Goal: Transaction & Acquisition: Purchase product/service

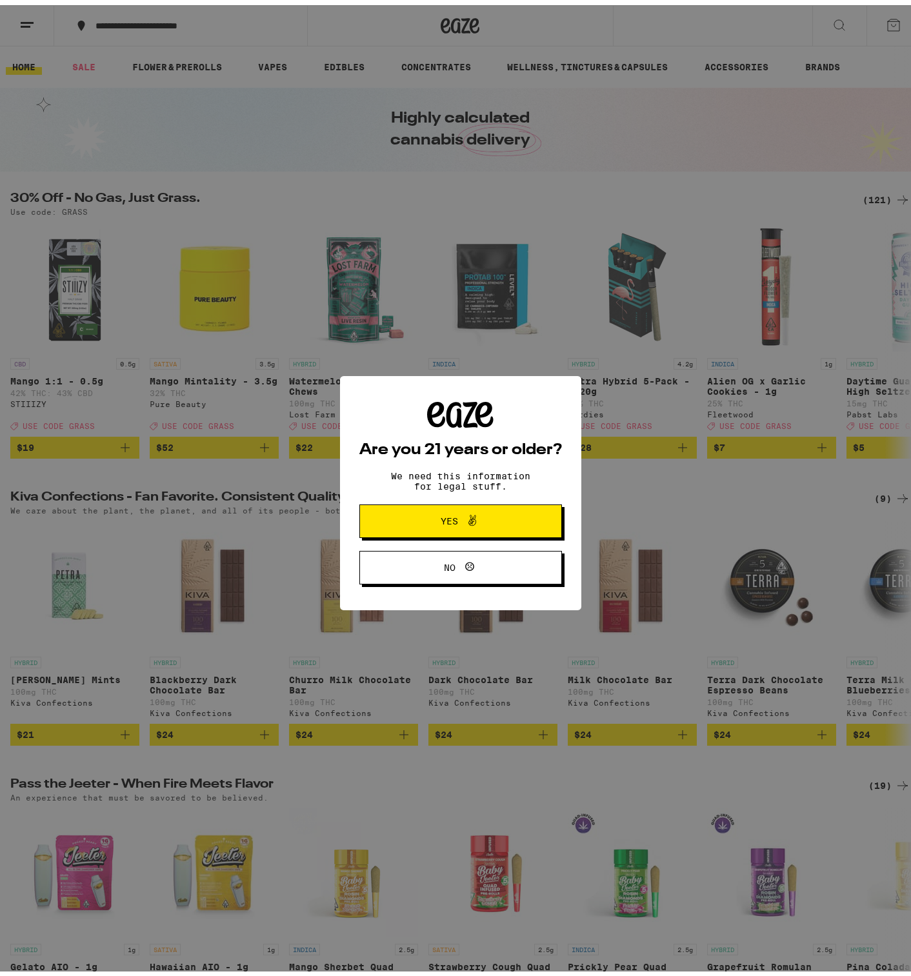
click at [490, 523] on span "Yes" at bounding box center [461, 516] width 98 height 17
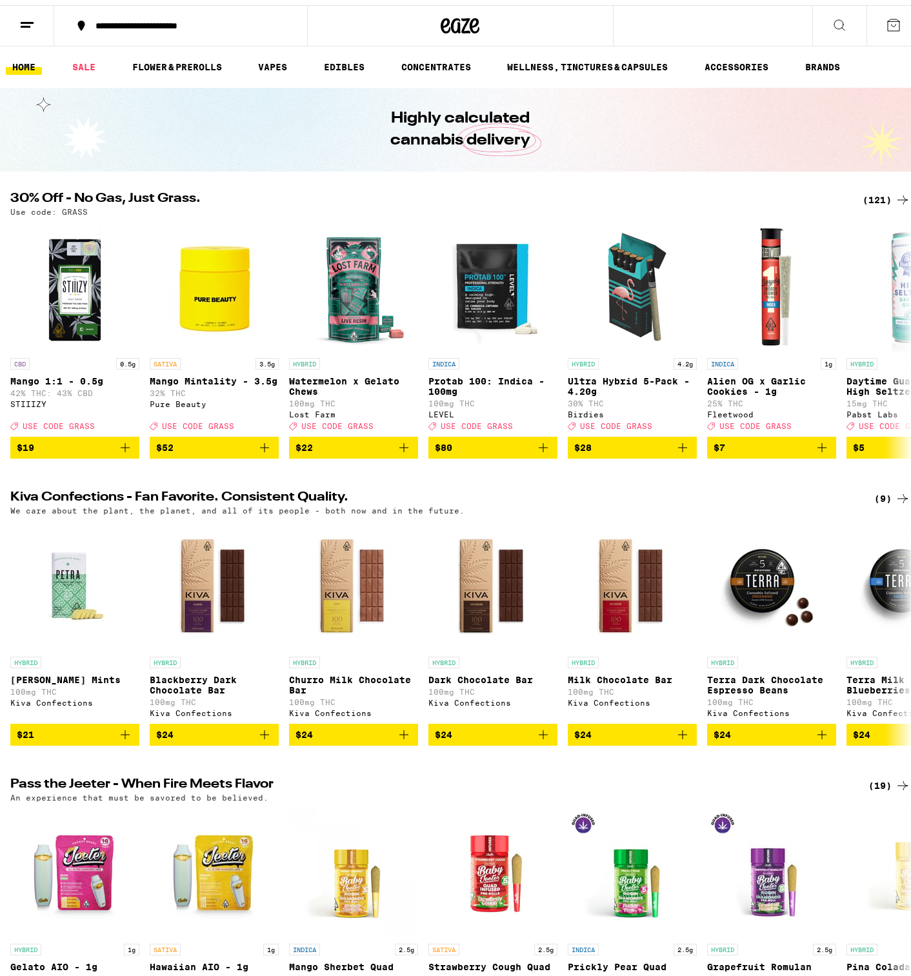
click at [879, 196] on div "(121)" at bounding box center [887, 194] width 48 height 15
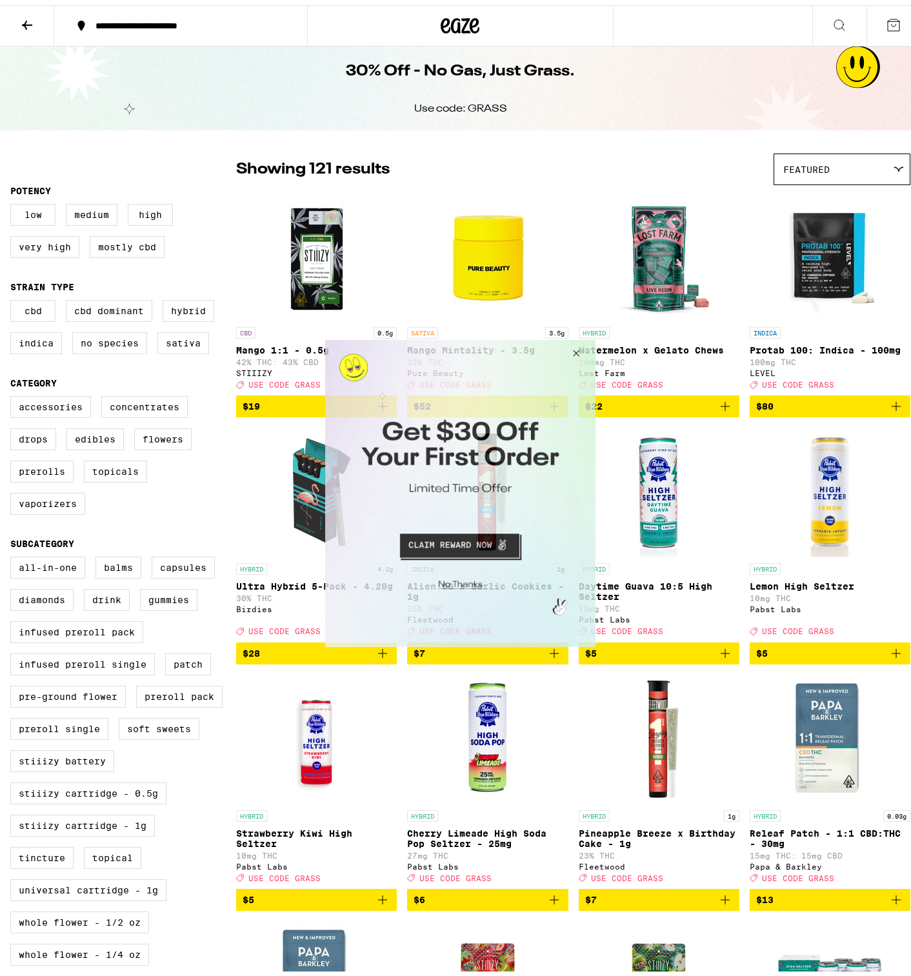
click at [585, 350] on button "Close Modal" at bounding box center [574, 354] width 35 height 31
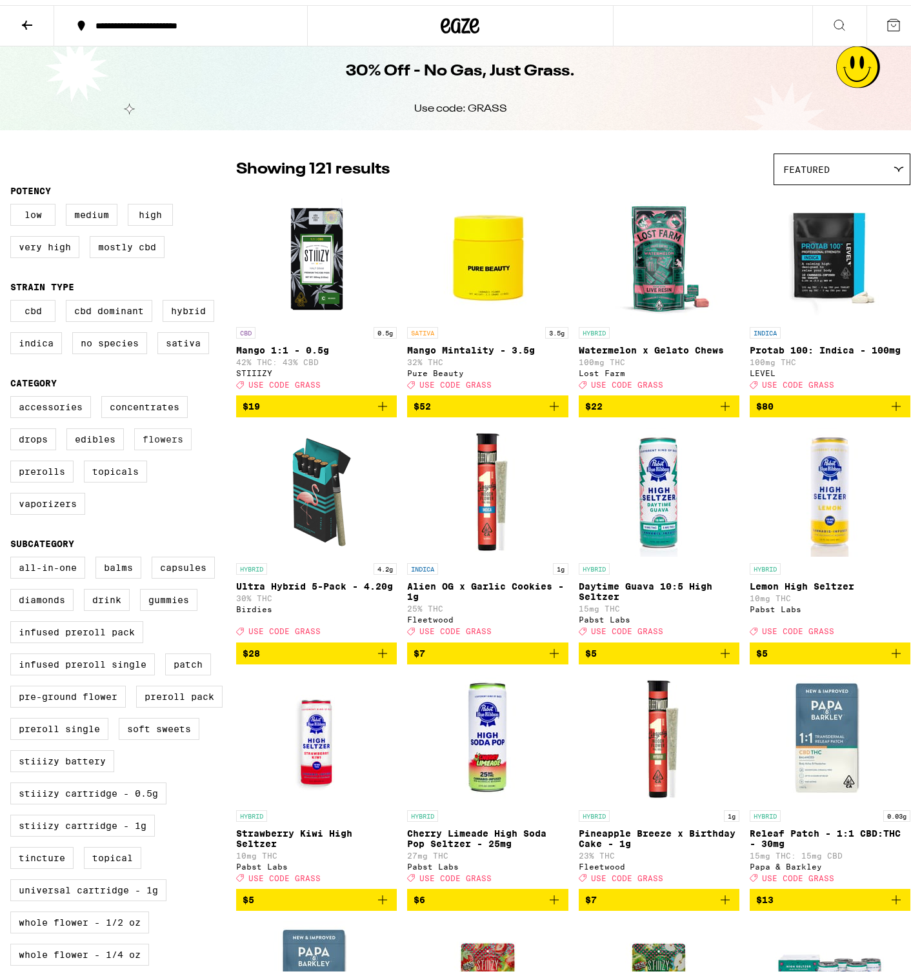
click at [157, 445] on label "Flowers" at bounding box center [162, 434] width 57 height 22
click at [14, 394] on input "Flowers" at bounding box center [13, 393] width 1 height 1
checkbox input "true"
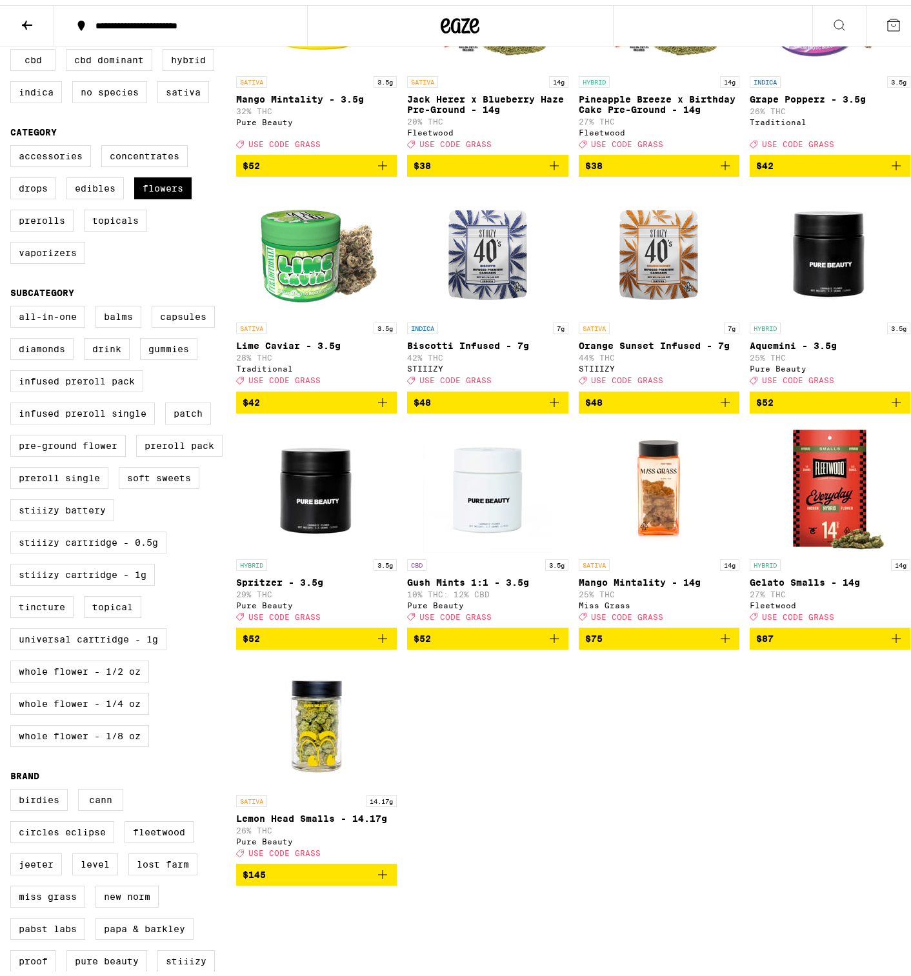
scroll to position [258, 0]
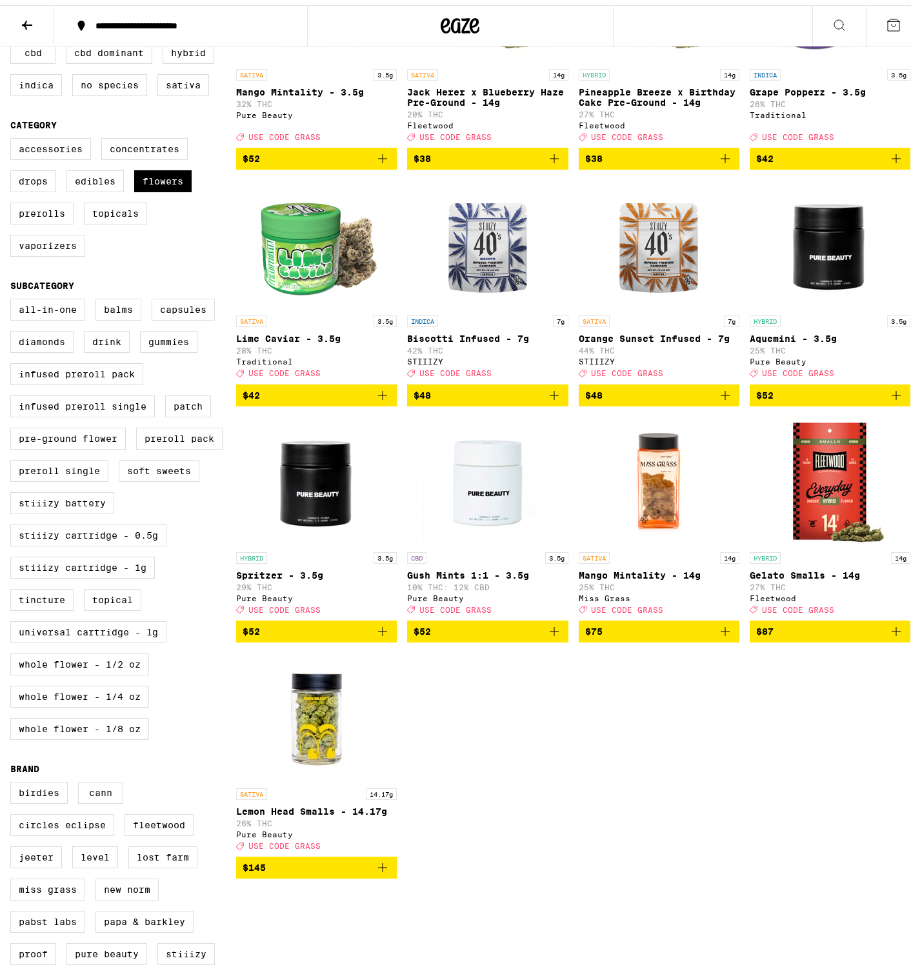
click at [721, 631] on icon "Add to bag" at bounding box center [725, 626] width 9 height 9
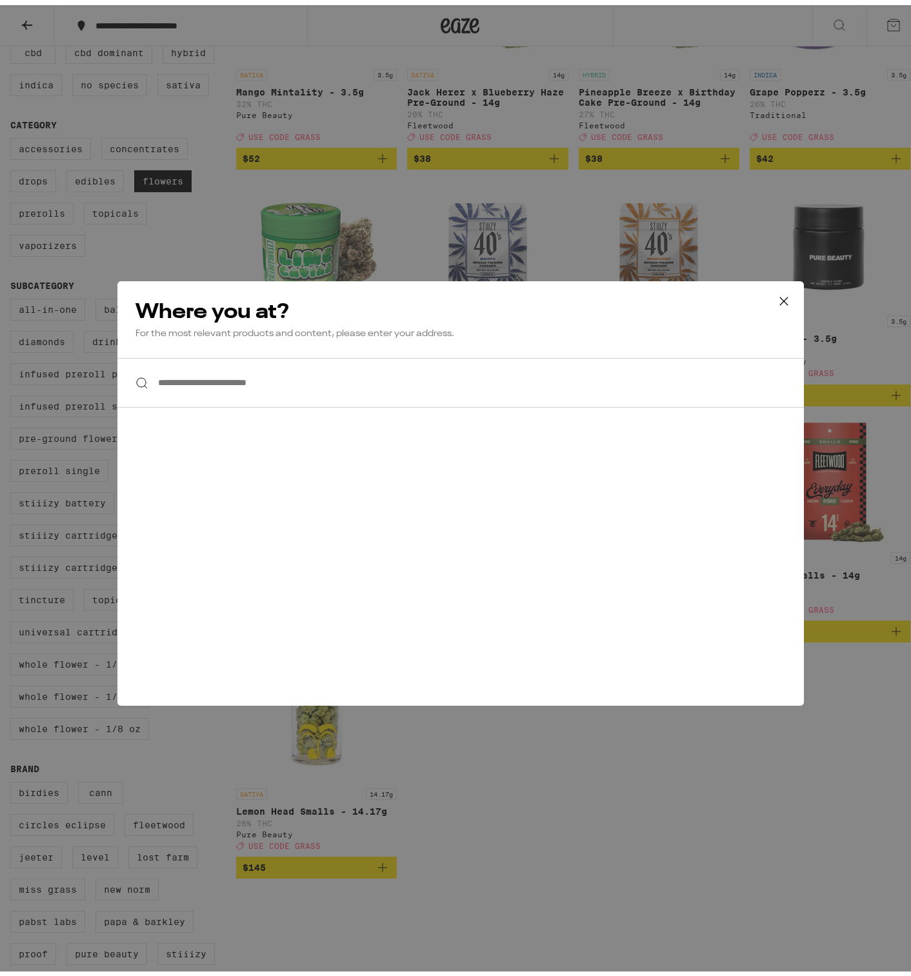
click at [780, 296] on icon at bounding box center [784, 296] width 8 height 8
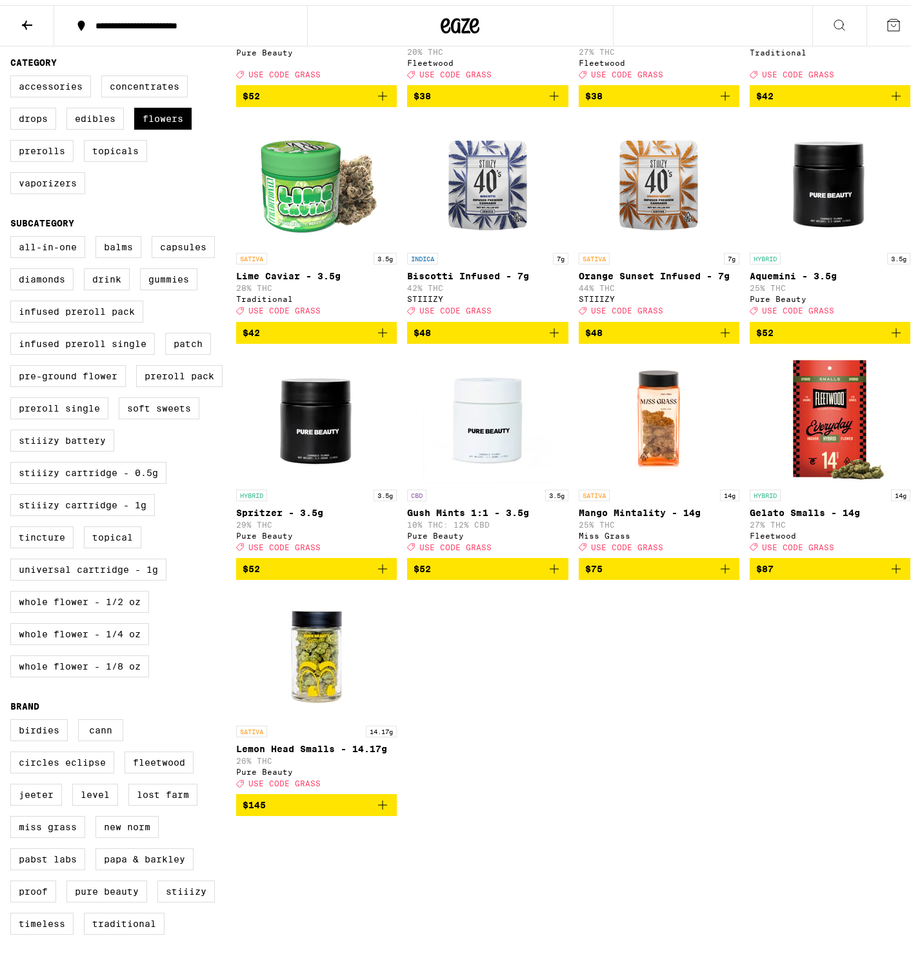
scroll to position [323, 0]
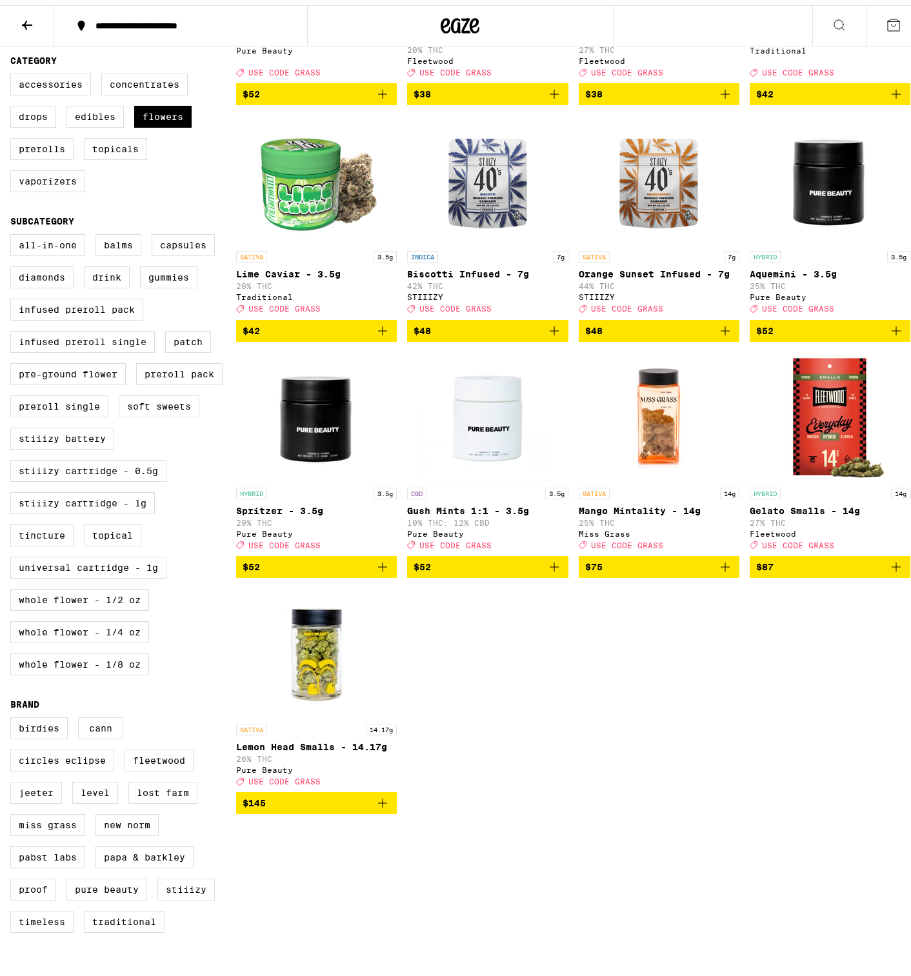
click at [718, 570] on icon "Add to bag" at bounding box center [725, 561] width 15 height 15
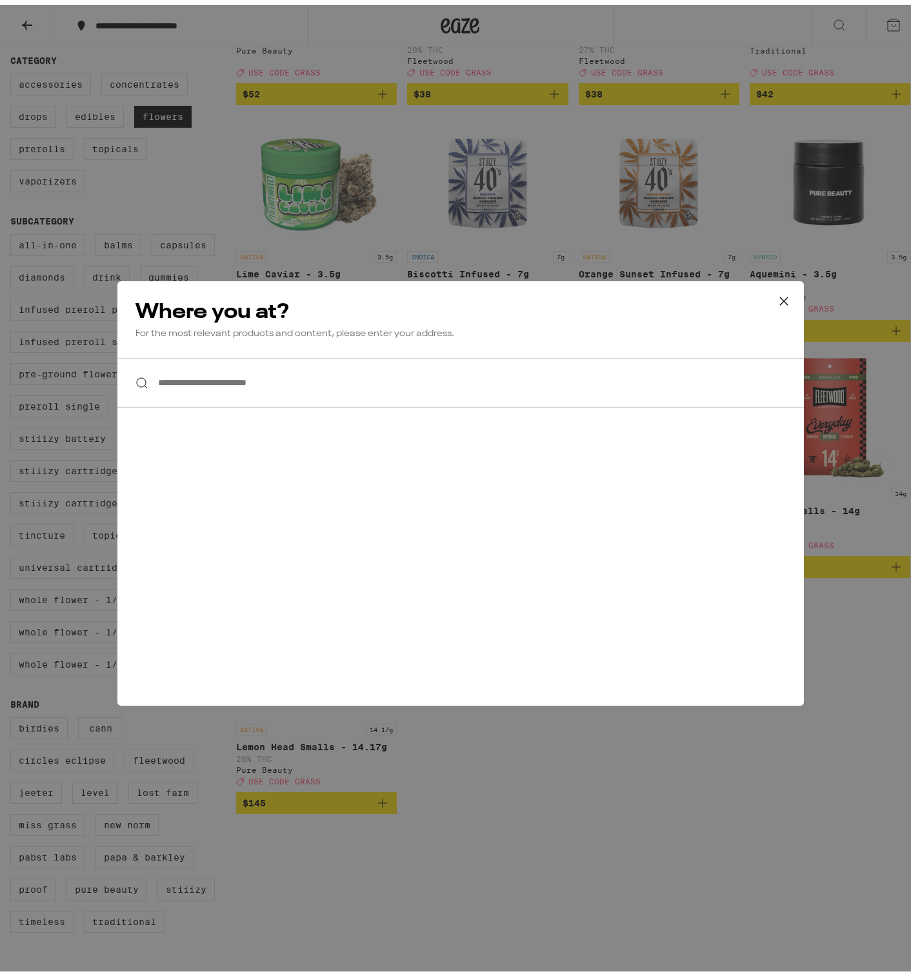
click at [239, 392] on input "**********" at bounding box center [460, 378] width 687 height 50
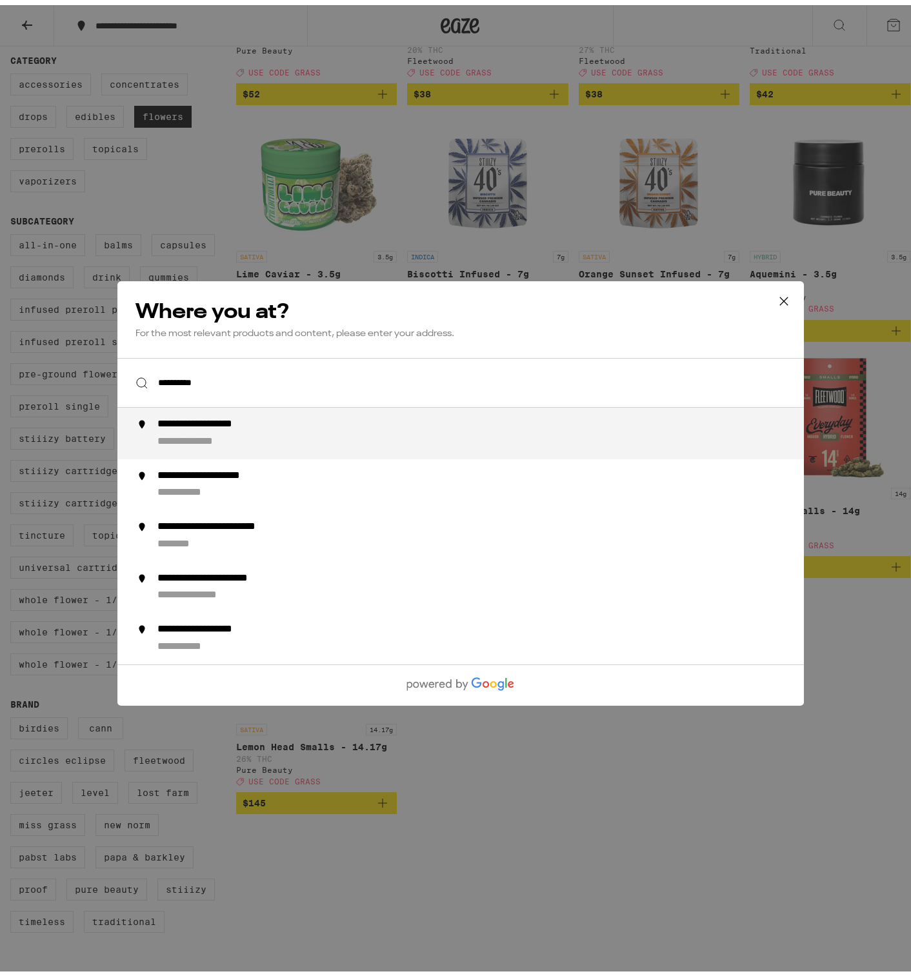
click at [279, 428] on div "**********" at bounding box center [486, 428] width 658 height 31
type input "**********"
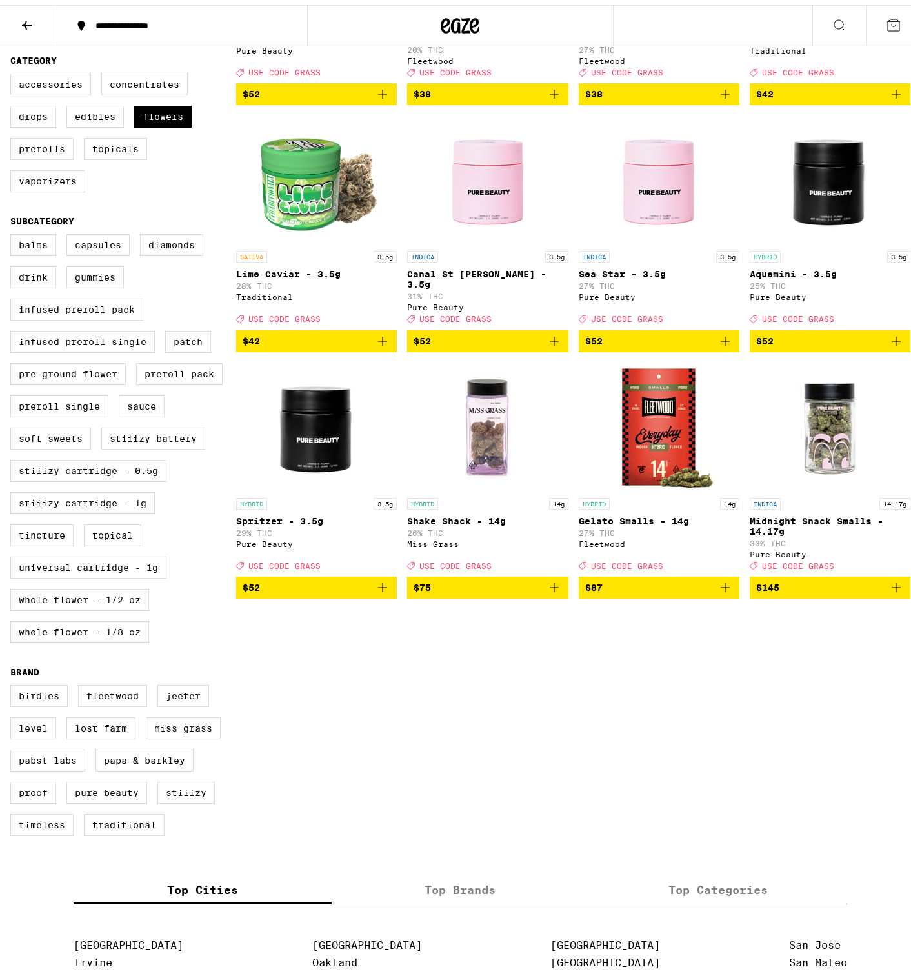
click at [547, 591] on icon "Add to bag" at bounding box center [554, 582] width 15 height 15
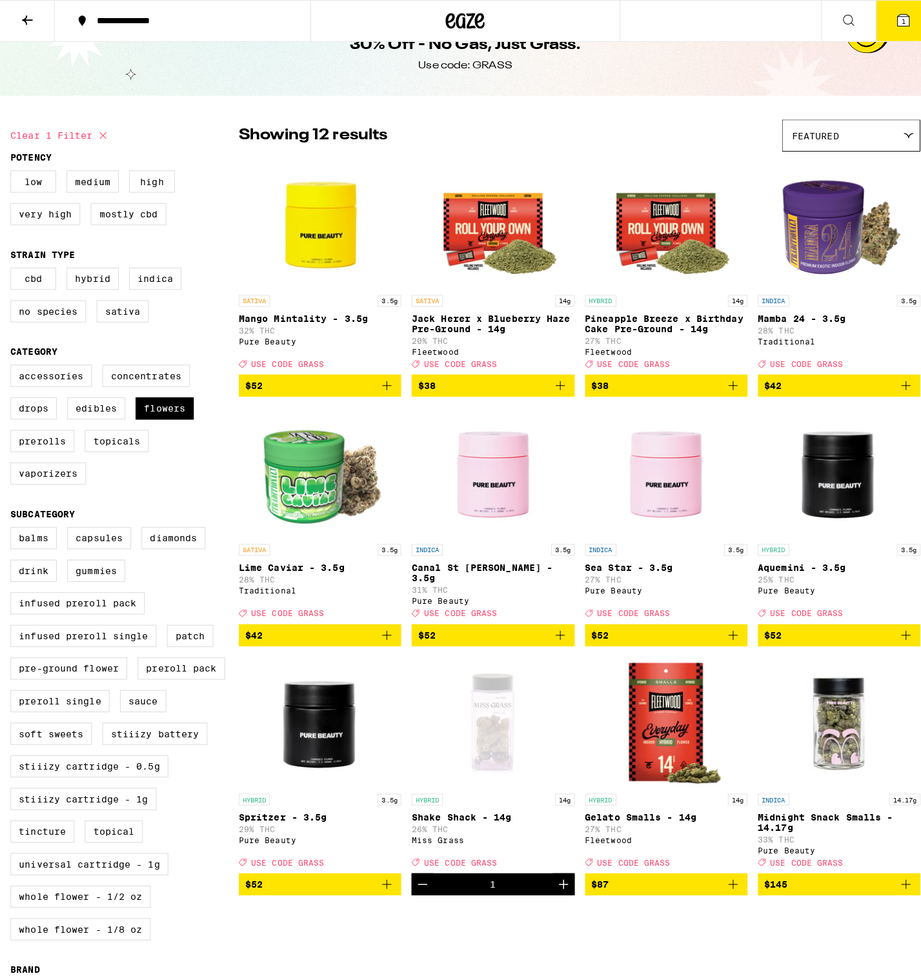
scroll to position [0, 0]
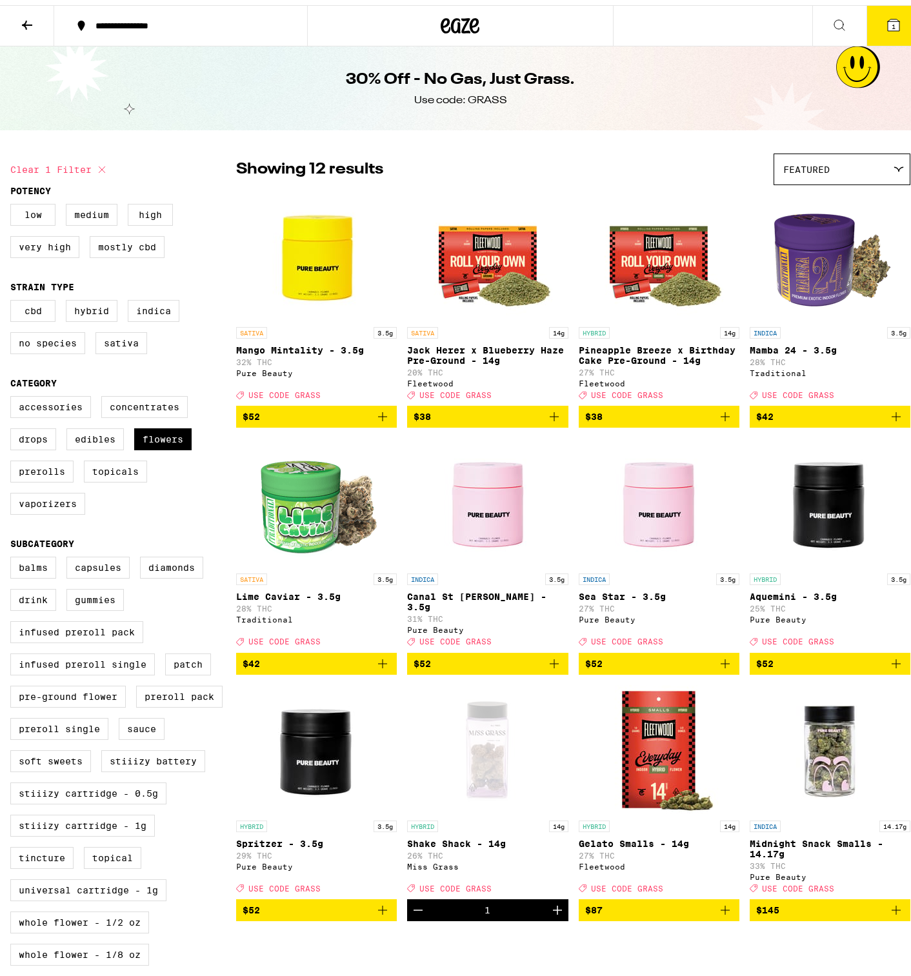
click at [886, 27] on icon at bounding box center [893, 19] width 15 height 15
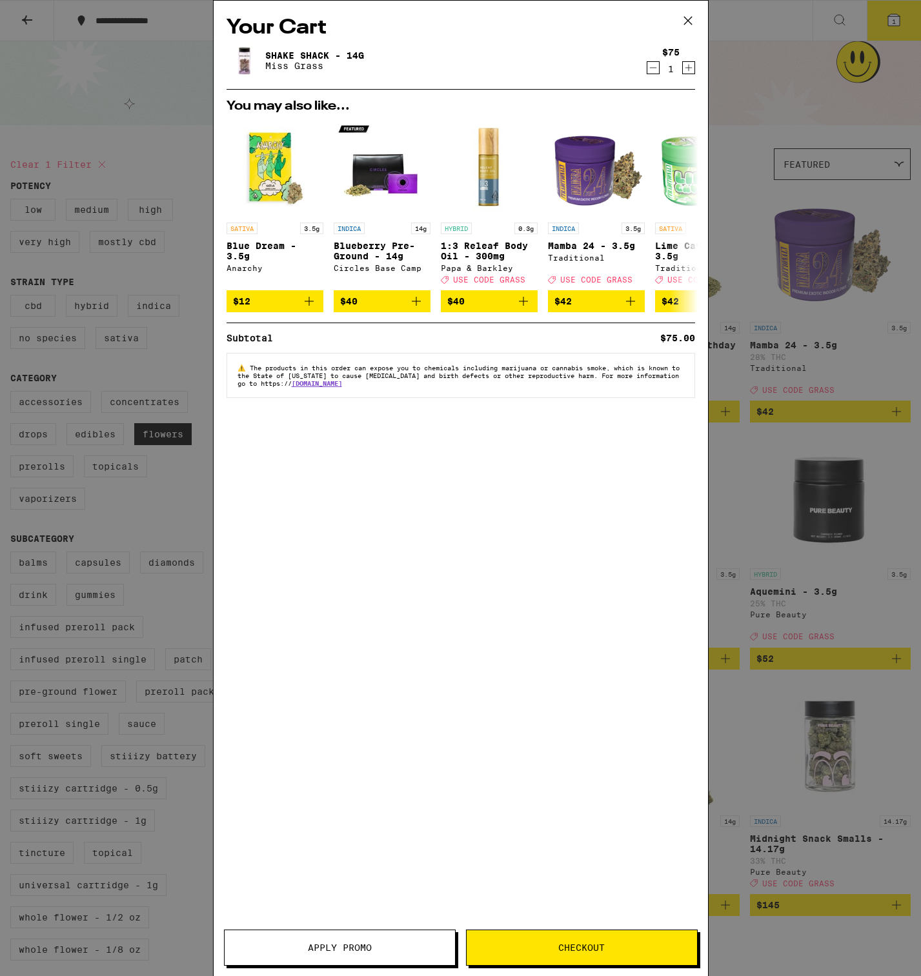
click at [349, 949] on span "Apply Promo" at bounding box center [340, 948] width 64 height 9
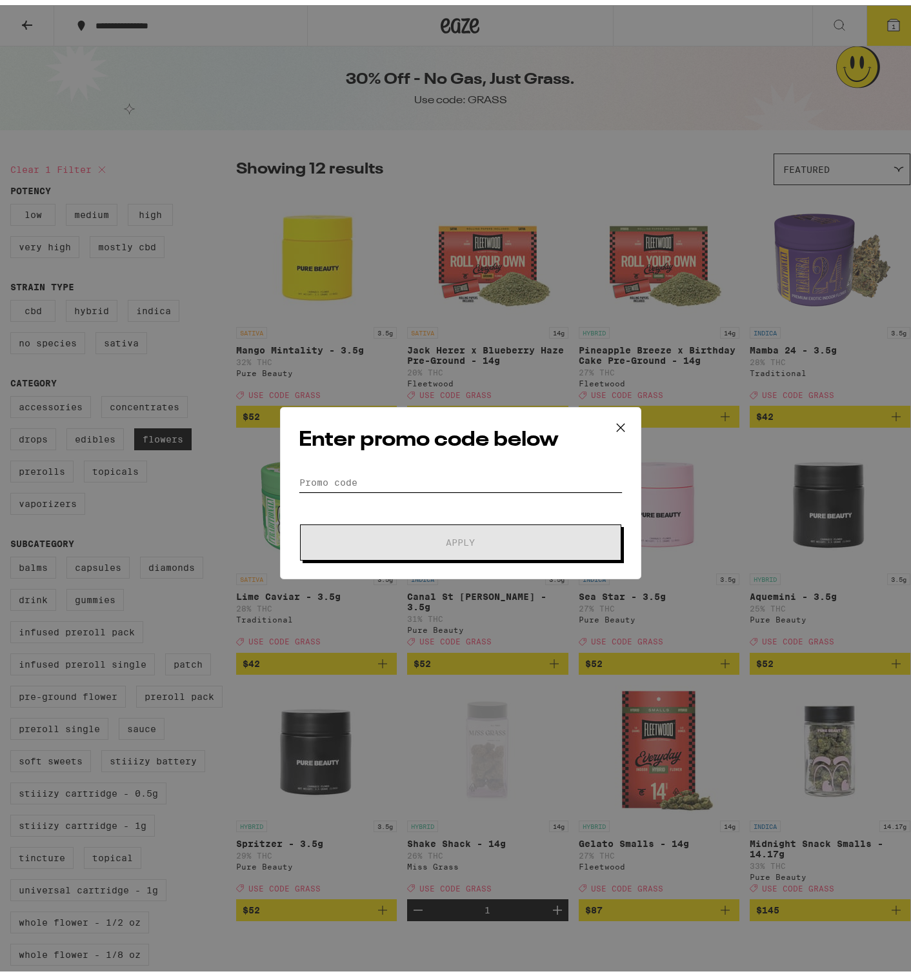
click at [379, 474] on input "Promo Code" at bounding box center [461, 477] width 324 height 19
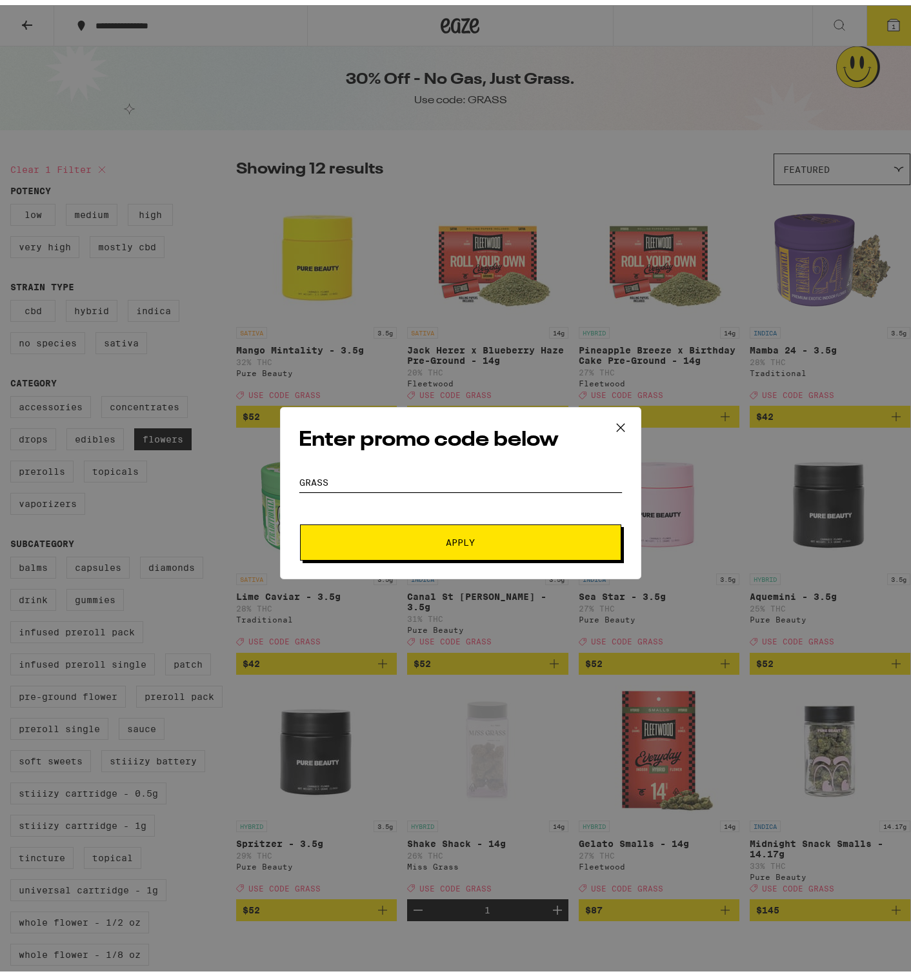
type input "grass"
click at [369, 535] on span "Apply" at bounding box center [461, 537] width 232 height 9
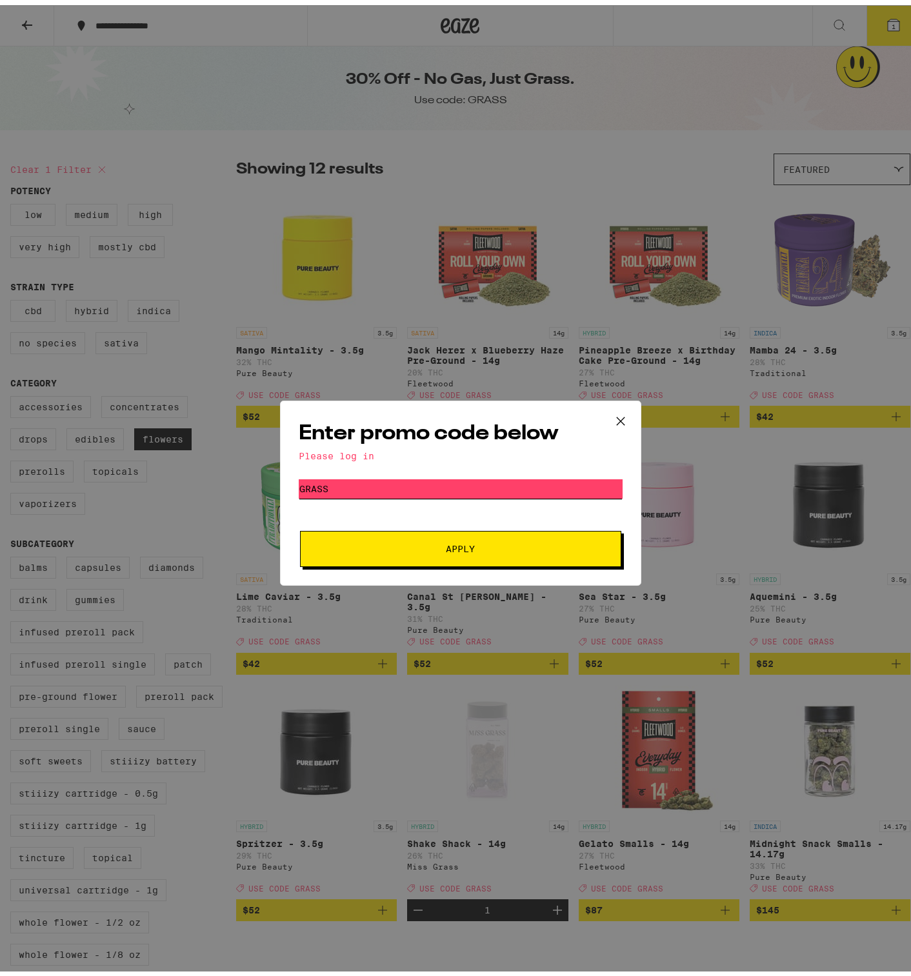
click at [341, 483] on input "grass" at bounding box center [461, 483] width 324 height 19
click at [623, 418] on icon at bounding box center [620, 416] width 19 height 19
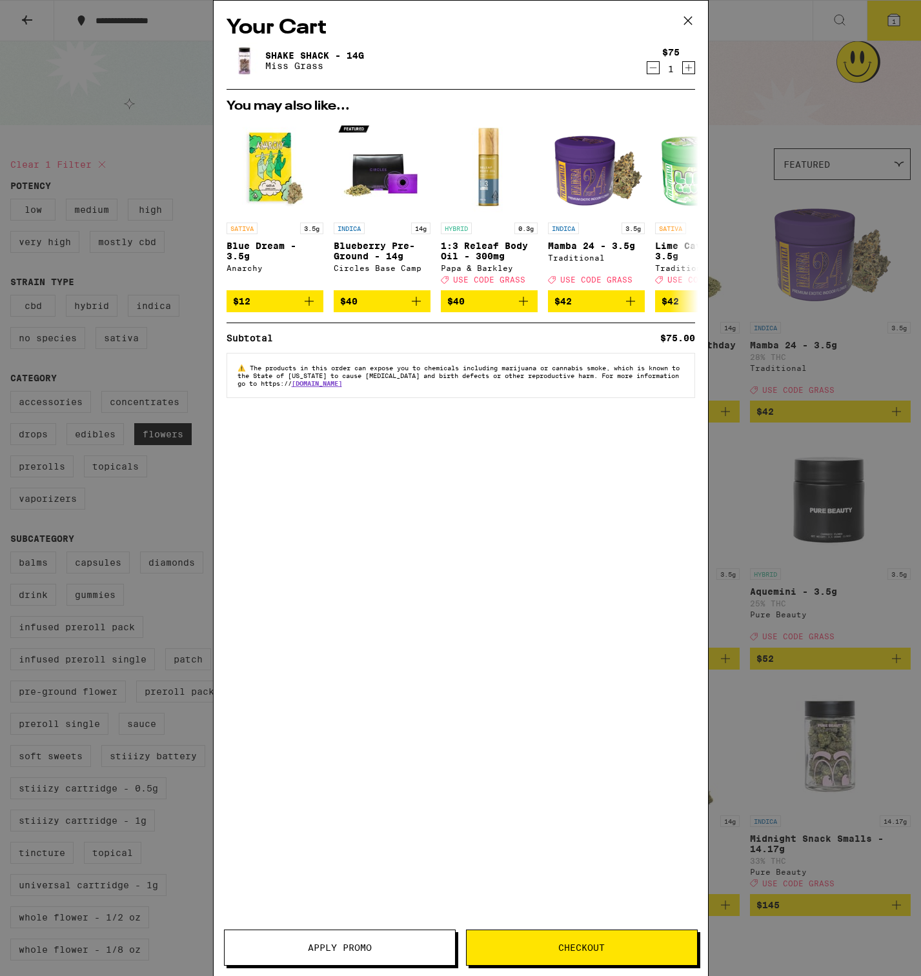
click at [689, 19] on icon at bounding box center [687, 21] width 8 height 8
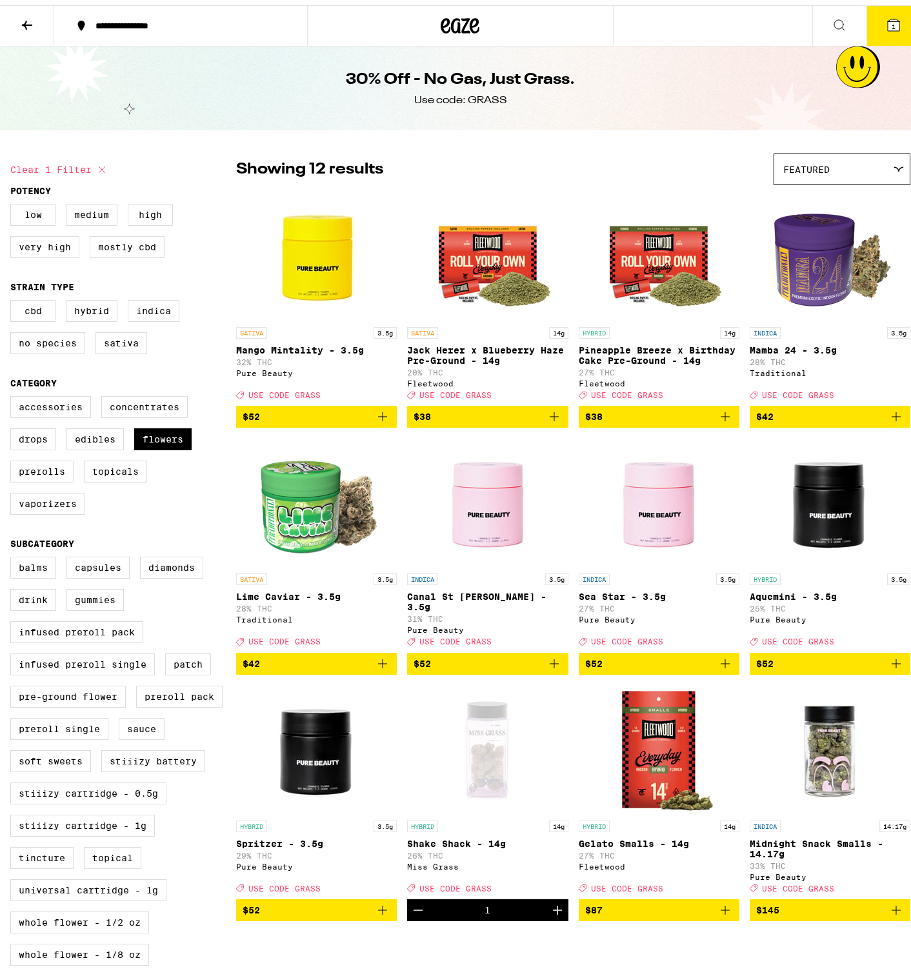
click at [16, 19] on button at bounding box center [27, 21] width 54 height 41
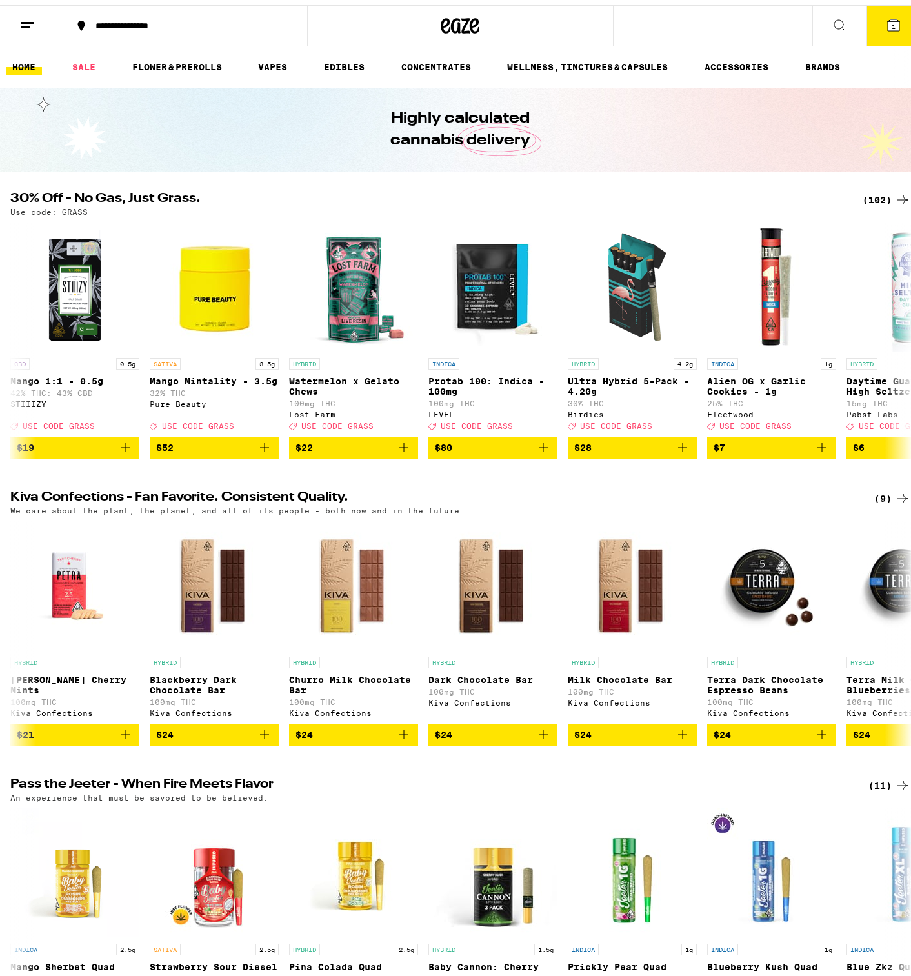
click at [30, 21] on line at bounding box center [26, 21] width 10 height 0
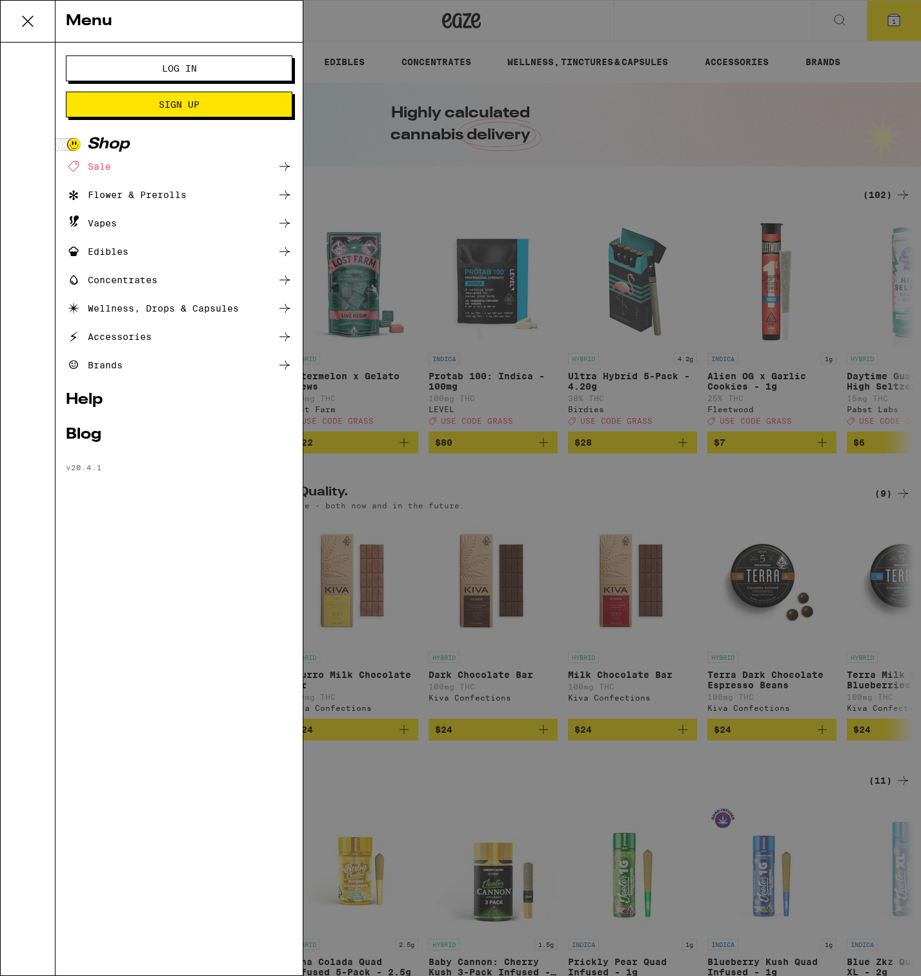
click at [134, 70] on span "Log In" at bounding box center [179, 68] width 122 height 9
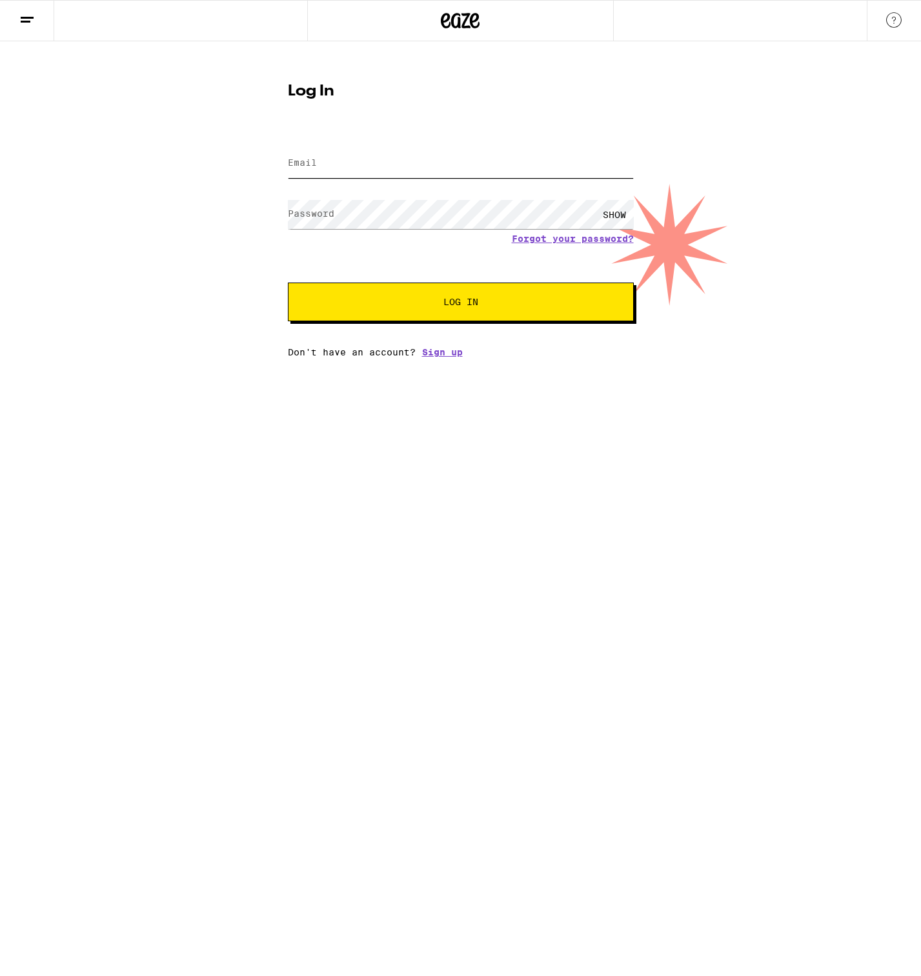
type input "[EMAIL_ADDRESS][PERSON_NAME][DOMAIN_NAME]"
click at [387, 312] on button "Log In" at bounding box center [461, 302] width 346 height 39
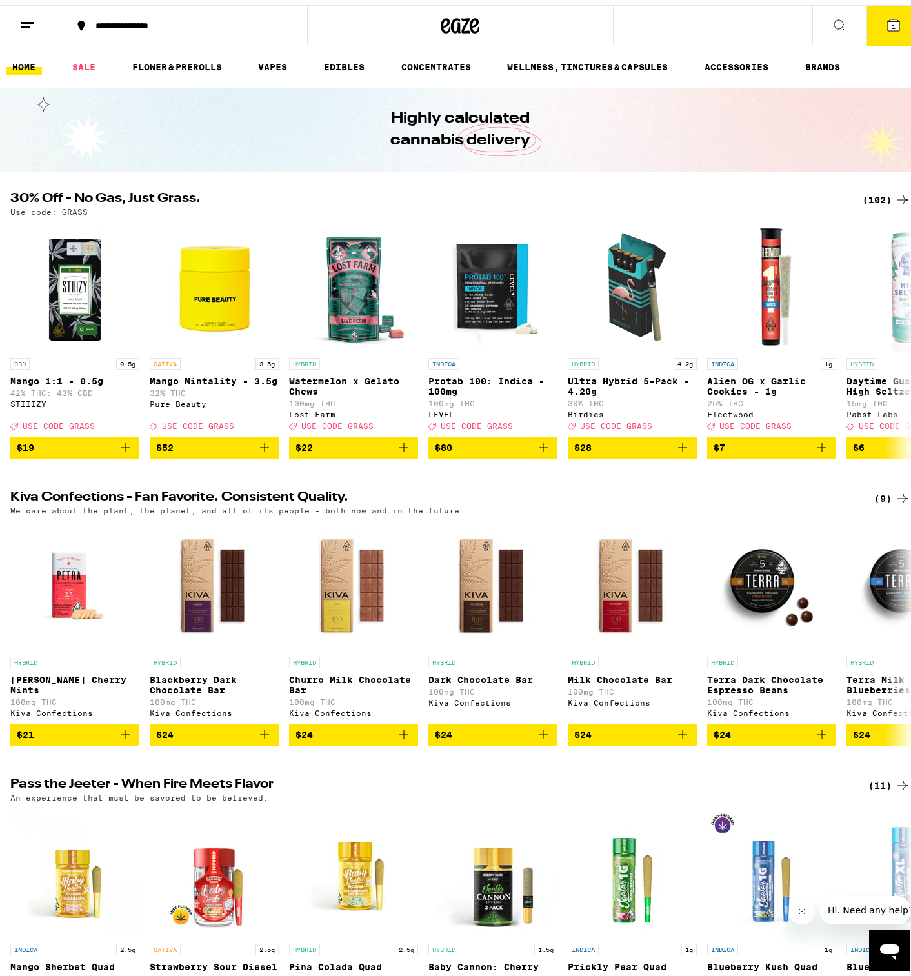
click at [889, 21] on icon at bounding box center [894, 20] width 12 height 12
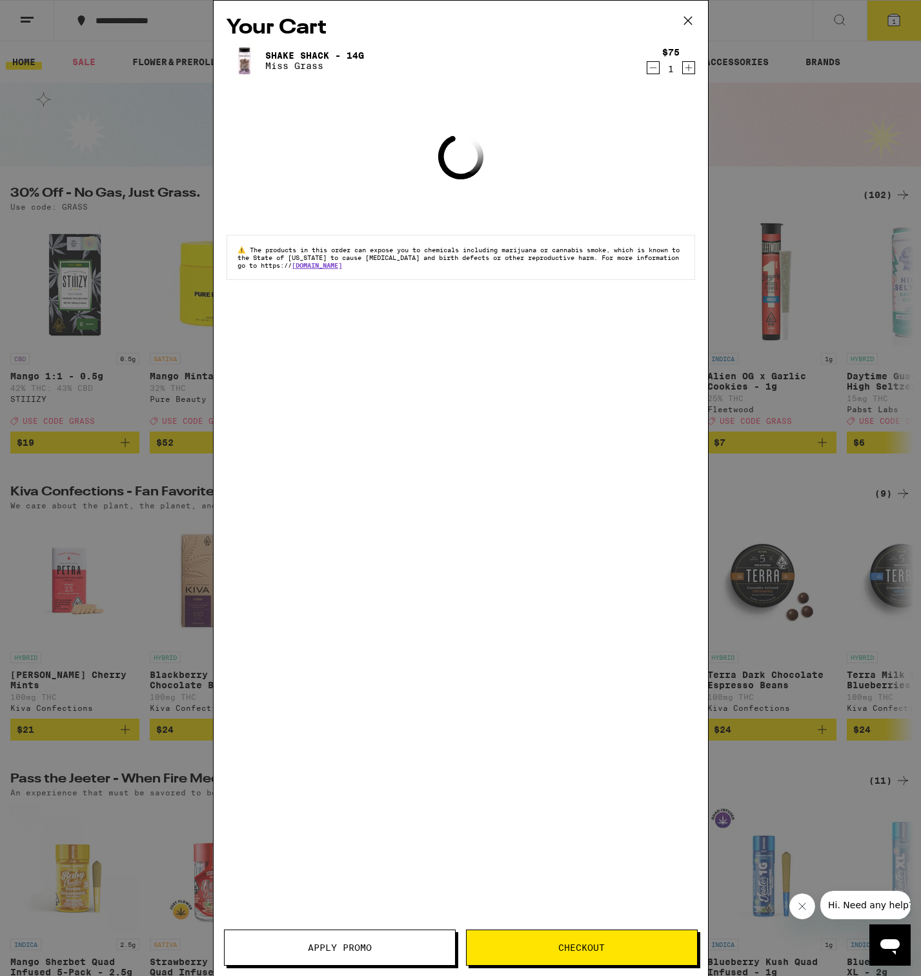
click at [361, 952] on span "Apply Promo" at bounding box center [340, 948] width 64 height 9
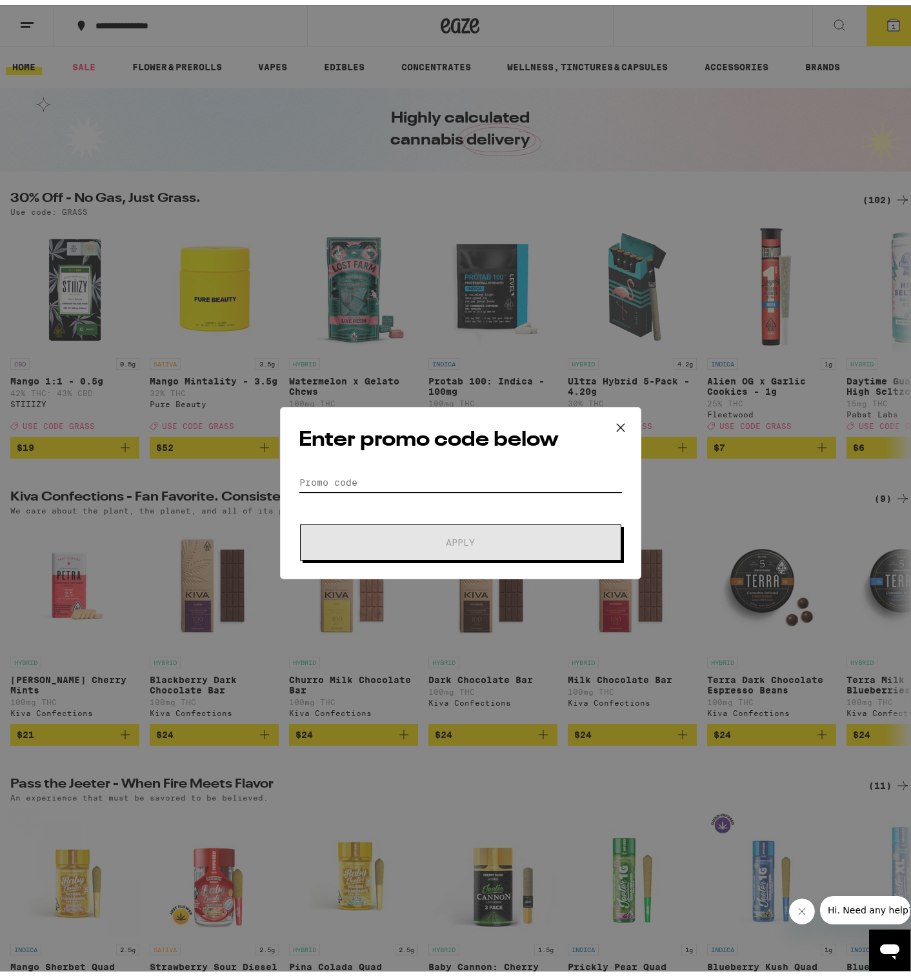
click at [367, 478] on input "Promo Code" at bounding box center [461, 477] width 324 height 19
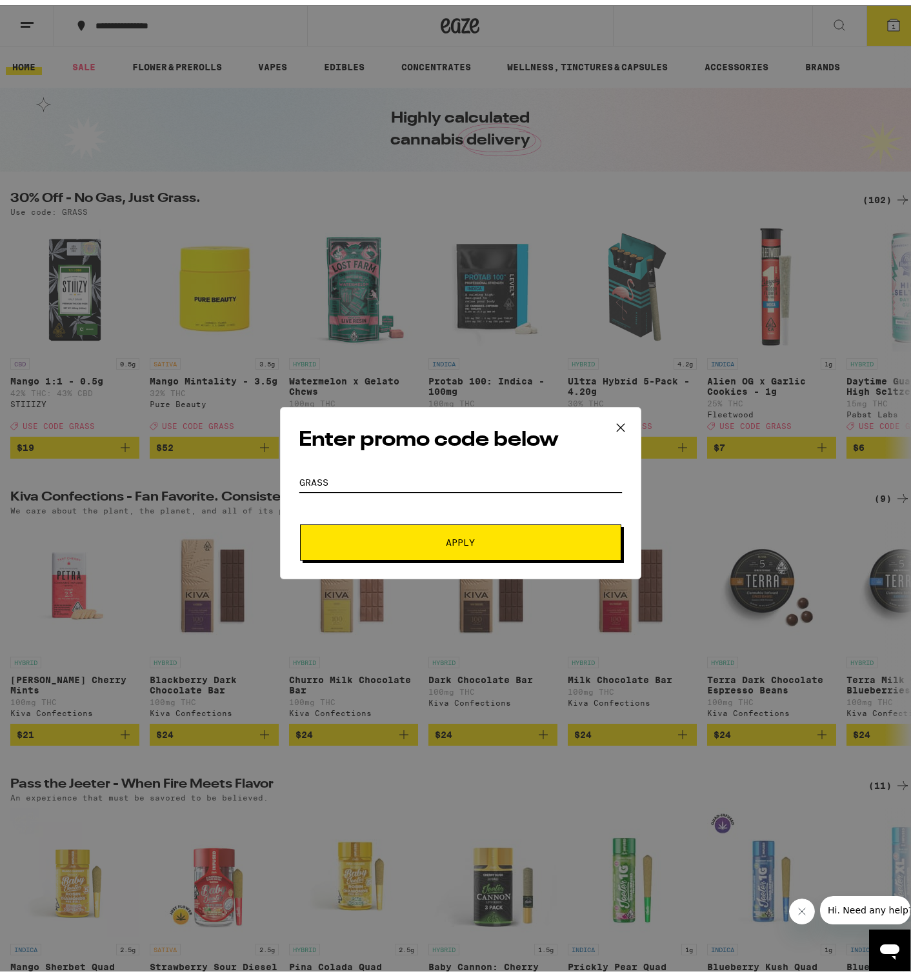
type input "grass"
click at [376, 537] on span "Apply" at bounding box center [461, 537] width 232 height 9
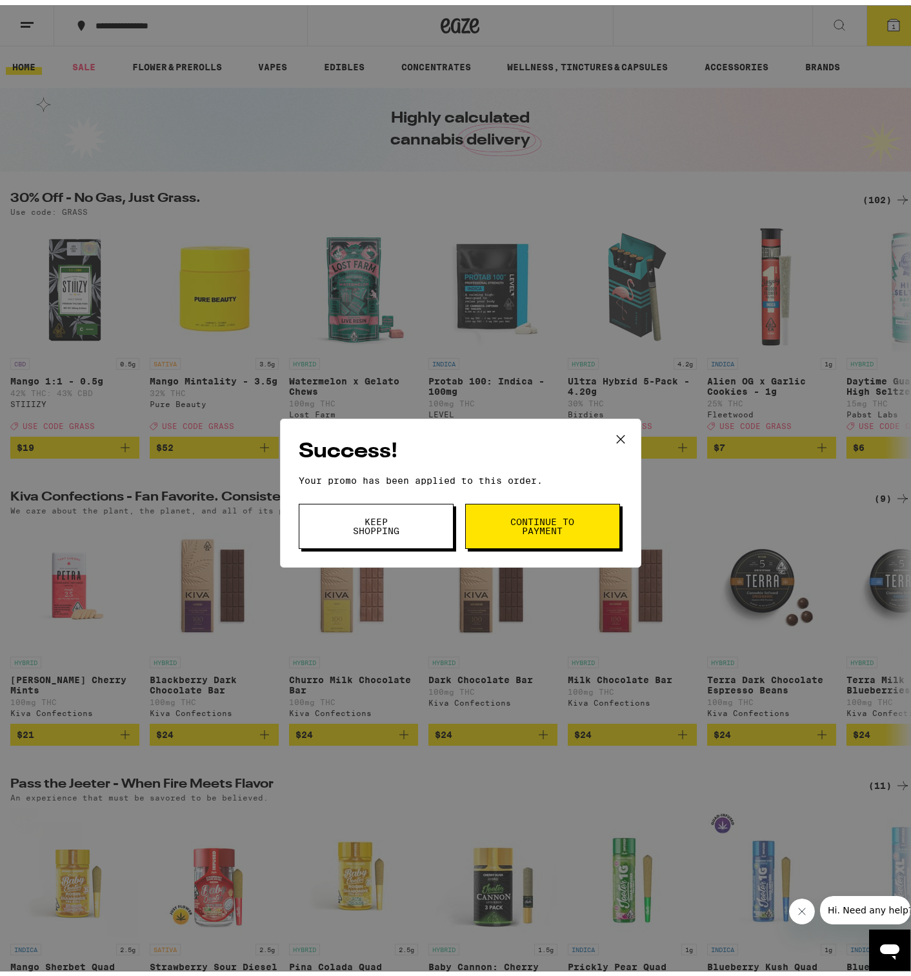
click at [399, 536] on button "Keep Shopping" at bounding box center [376, 521] width 155 height 45
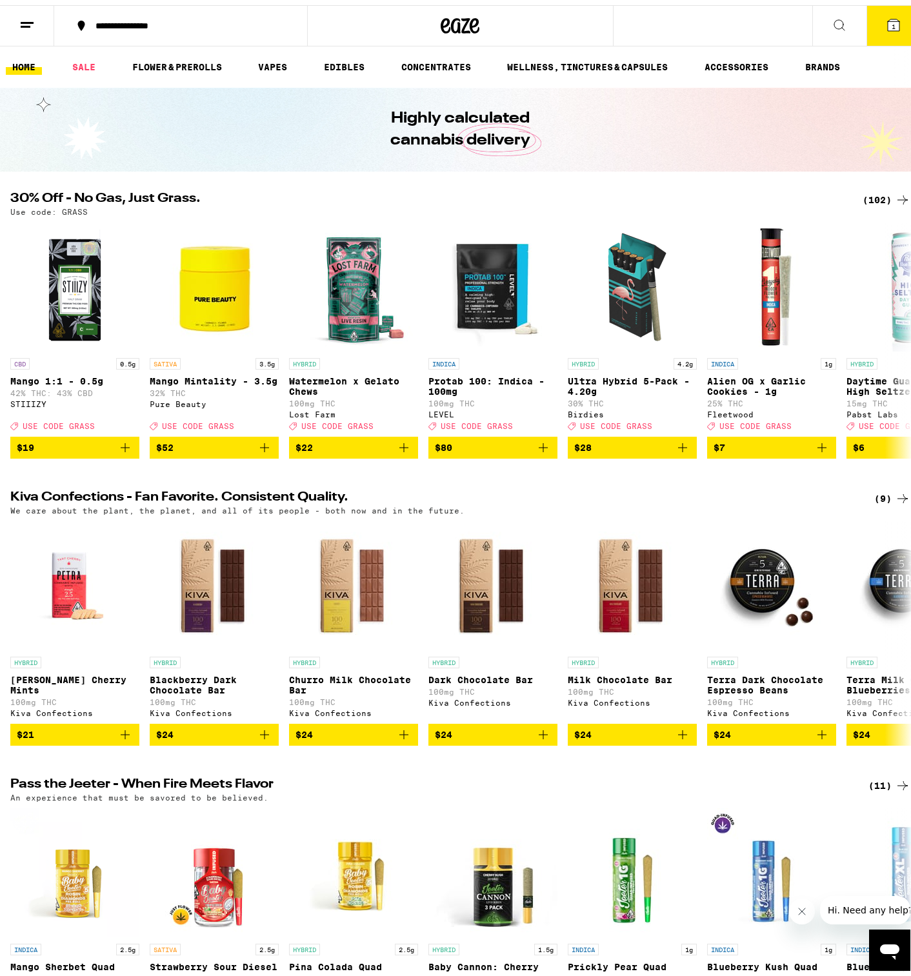
click at [892, 21] on span "1" at bounding box center [894, 21] width 4 height 8
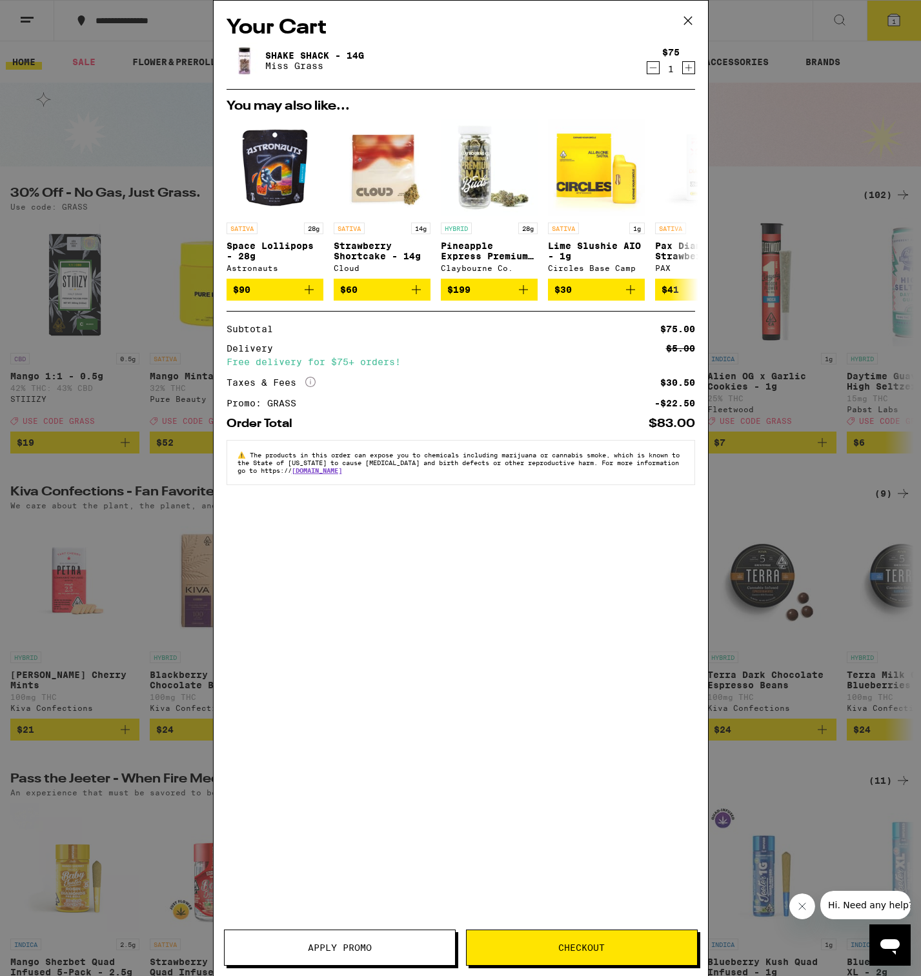
click at [593, 953] on span "Checkout" at bounding box center [581, 948] width 46 height 9
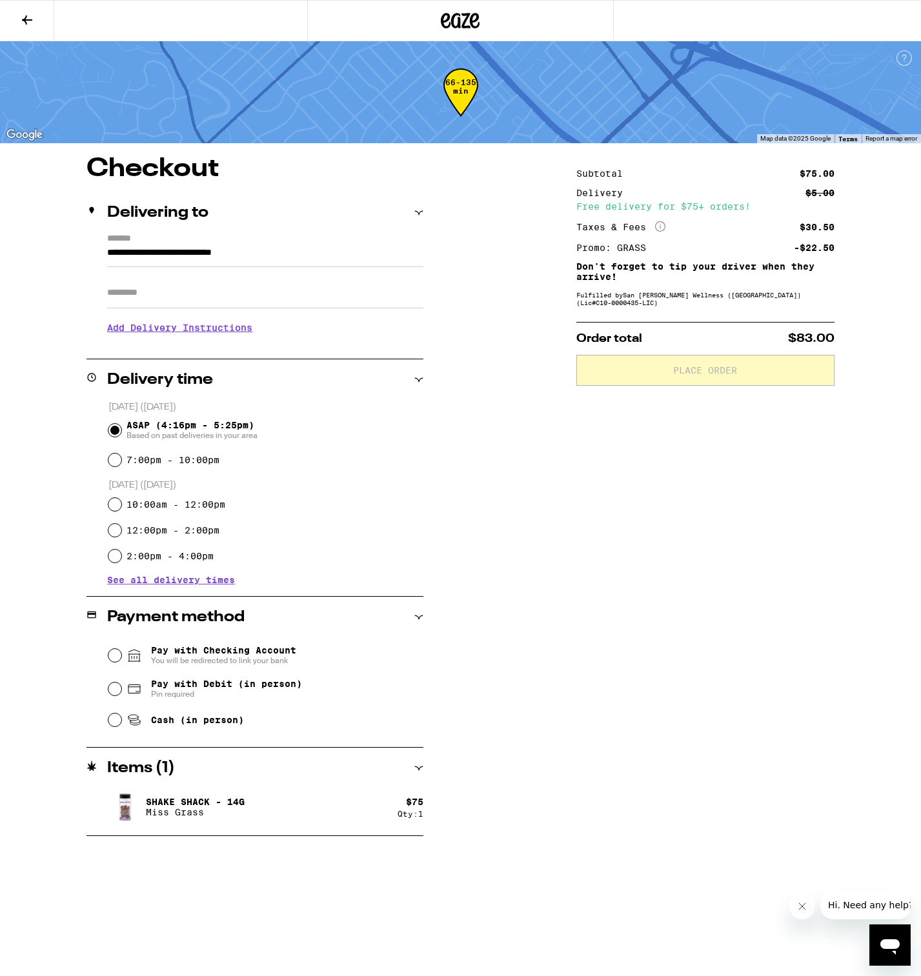
click at [119, 728] on div "Cash (in person)" at bounding box center [266, 720] width 316 height 28
click at [110, 725] on input "Cash (in person)" at bounding box center [114, 720] width 13 height 13
radio input "true"
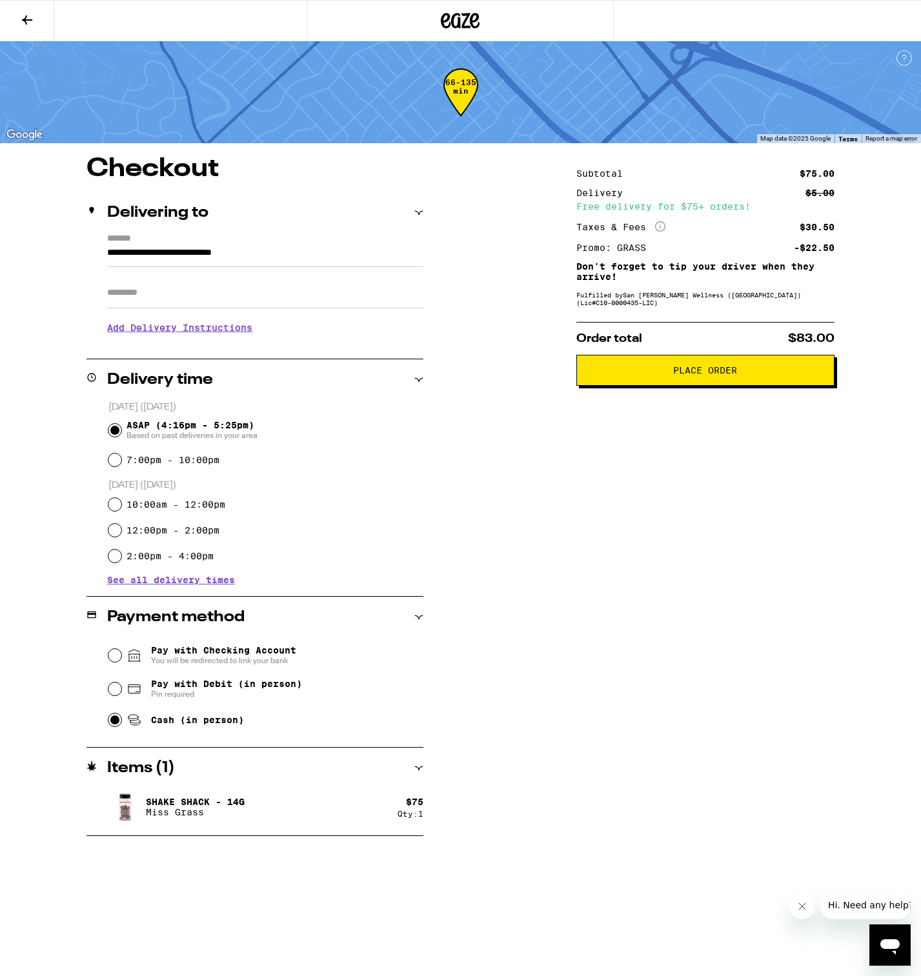
click at [734, 375] on span "Place Order" at bounding box center [705, 370] width 64 height 9
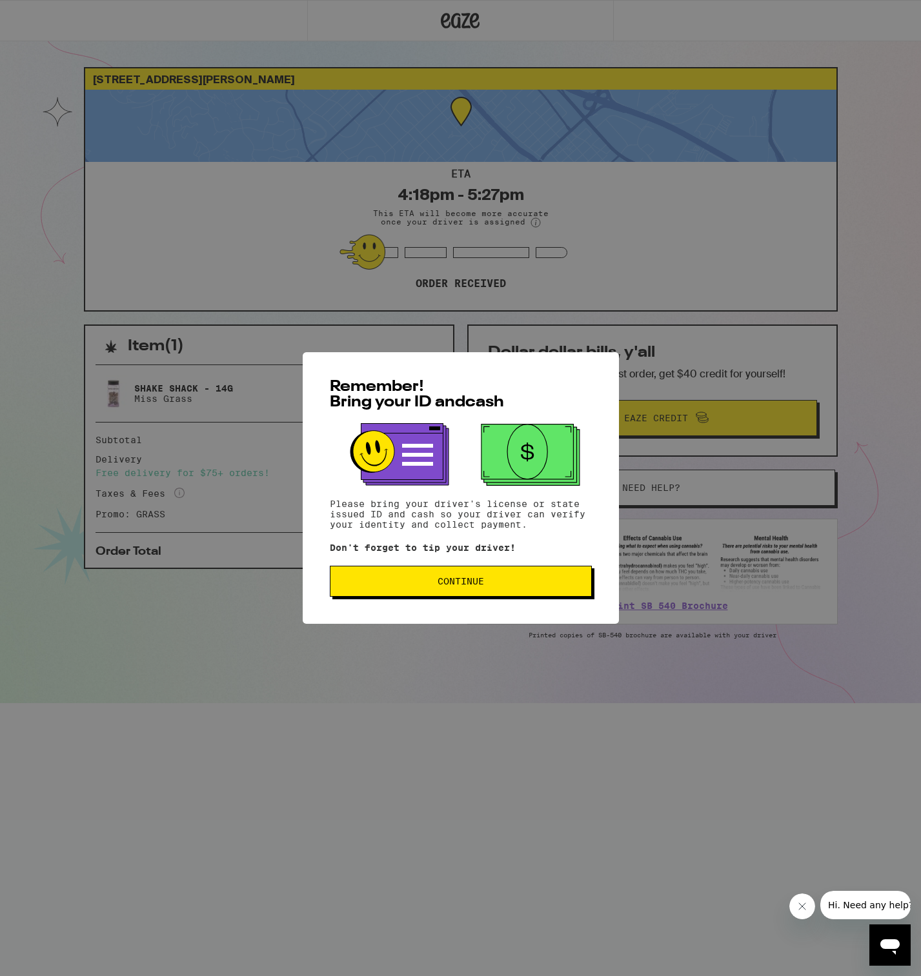
click at [434, 583] on span "Continue" at bounding box center [461, 581] width 240 height 9
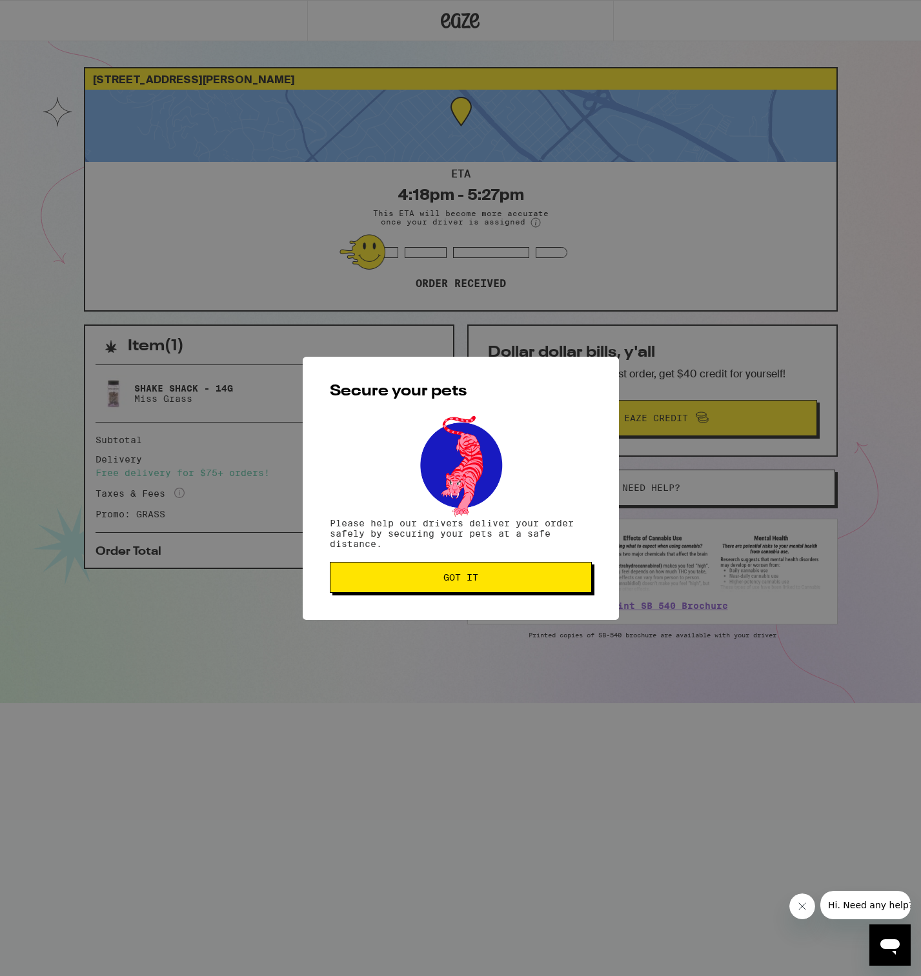
click at [434, 582] on span "Got it" at bounding box center [461, 577] width 240 height 9
